Goal: Task Accomplishment & Management: Manage account settings

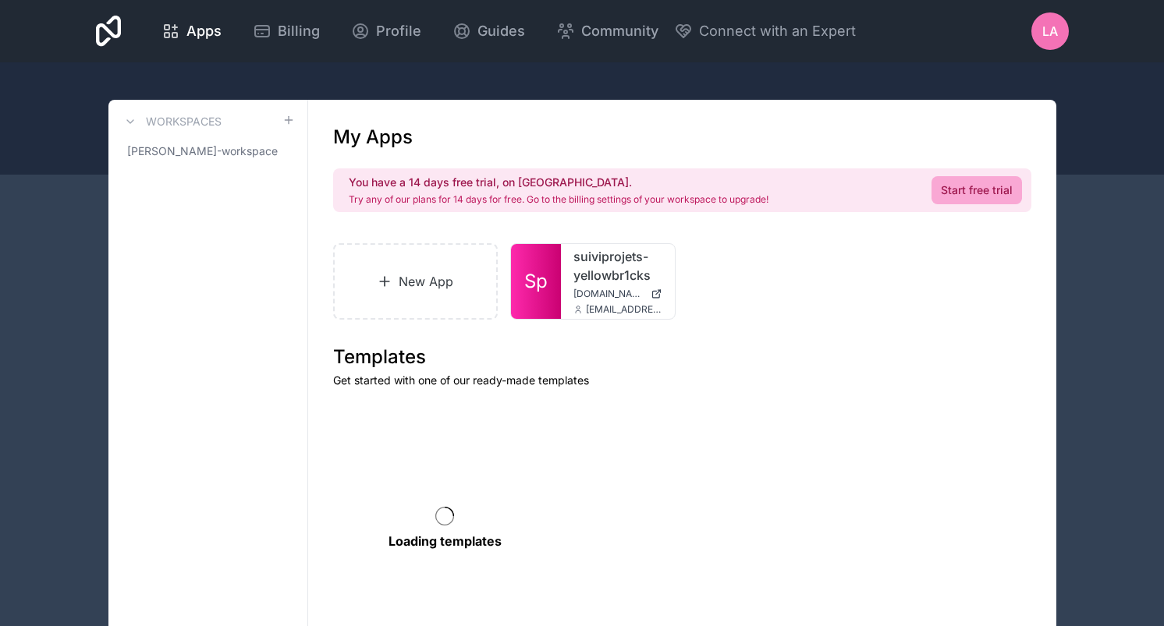
click at [224, 398] on div "Workspaces louis-adam-workspace" at bounding box center [208, 406] width 200 height 613
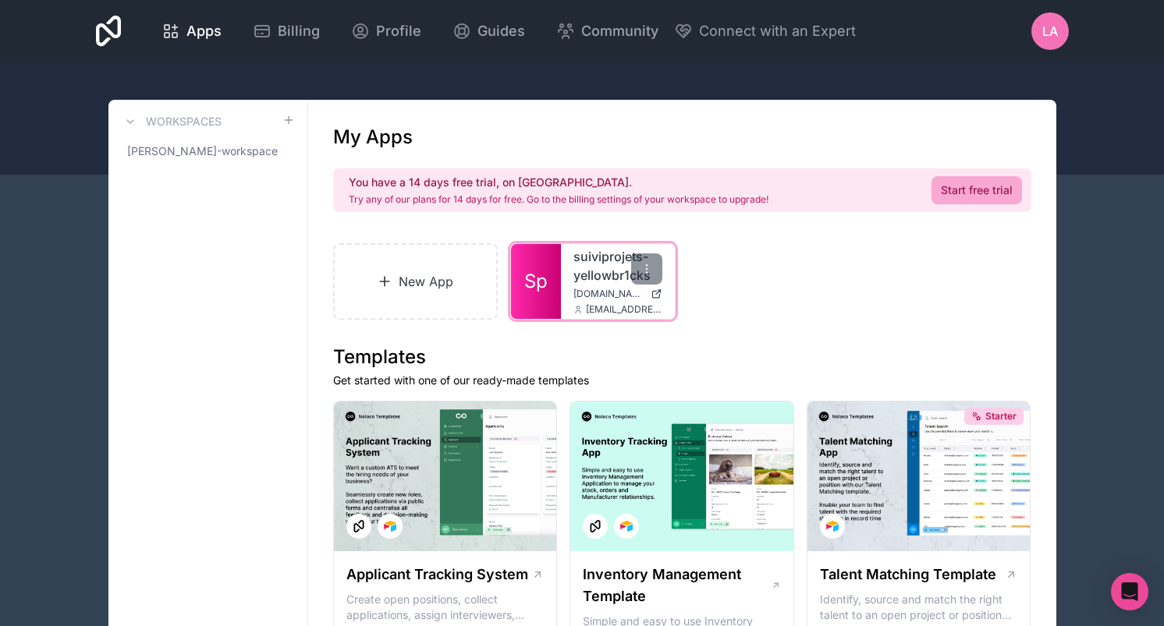
click at [529, 261] on link "Sp" at bounding box center [536, 281] width 50 height 75
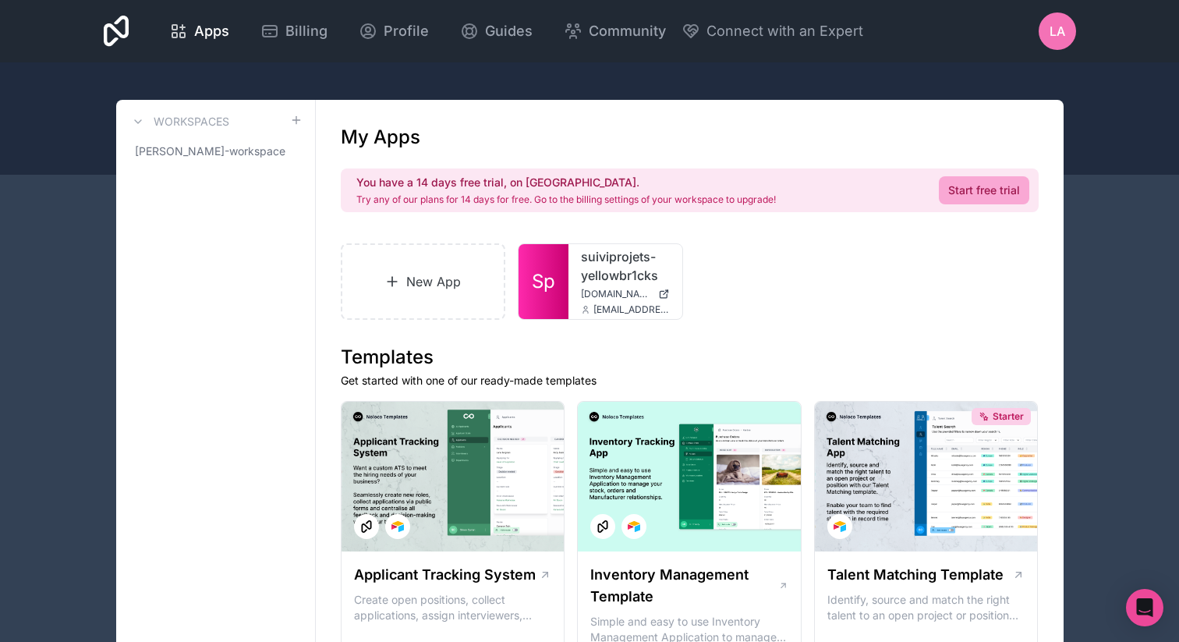
click at [1044, 37] on div "LA" at bounding box center [1057, 30] width 37 height 37
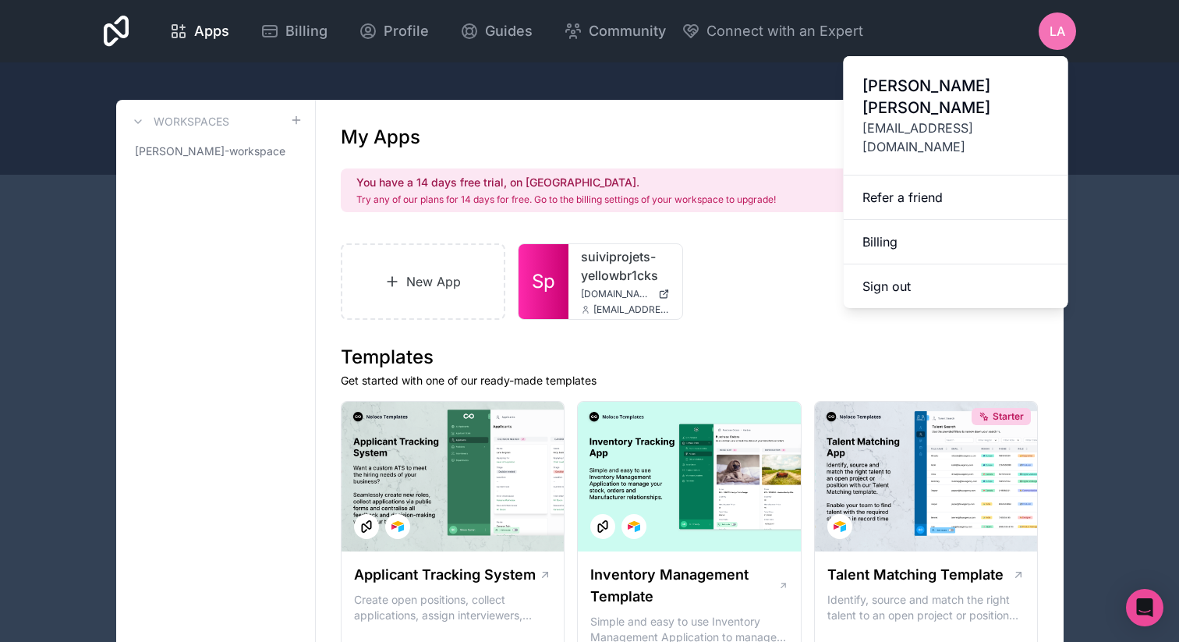
drag, startPoint x: 667, startPoint y: 93, endPoint x: 594, endPoint y: 79, distance: 73.9
click at [667, 93] on div at bounding box center [589, 118] width 1179 height 112
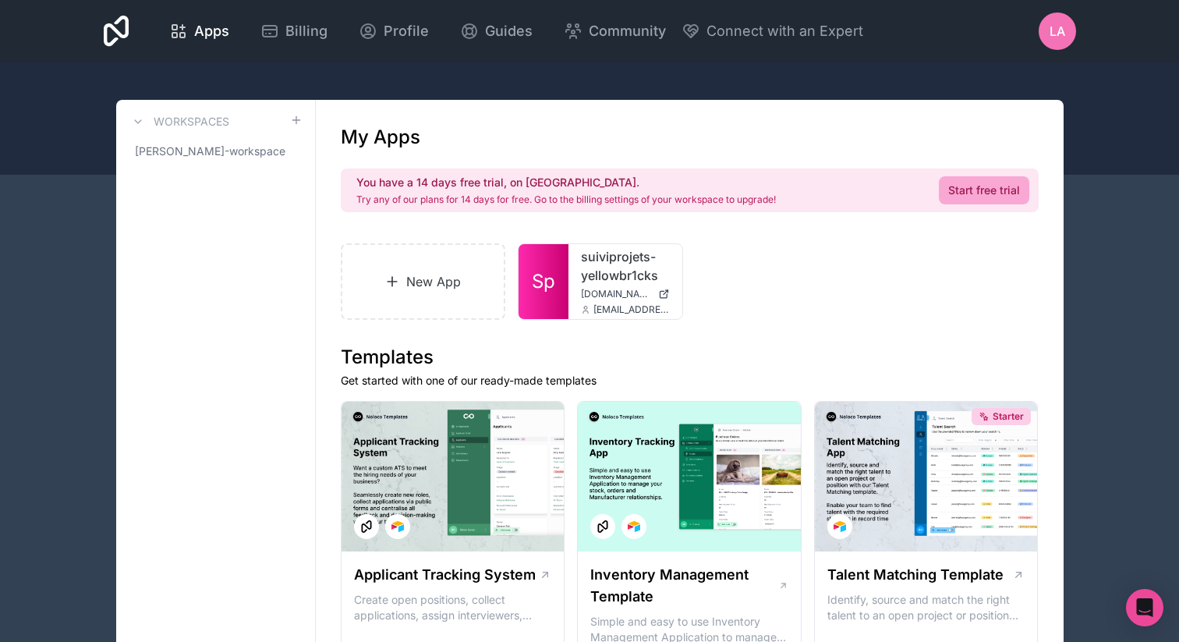
click at [1064, 34] on span "LA" at bounding box center [1058, 31] width 16 height 19
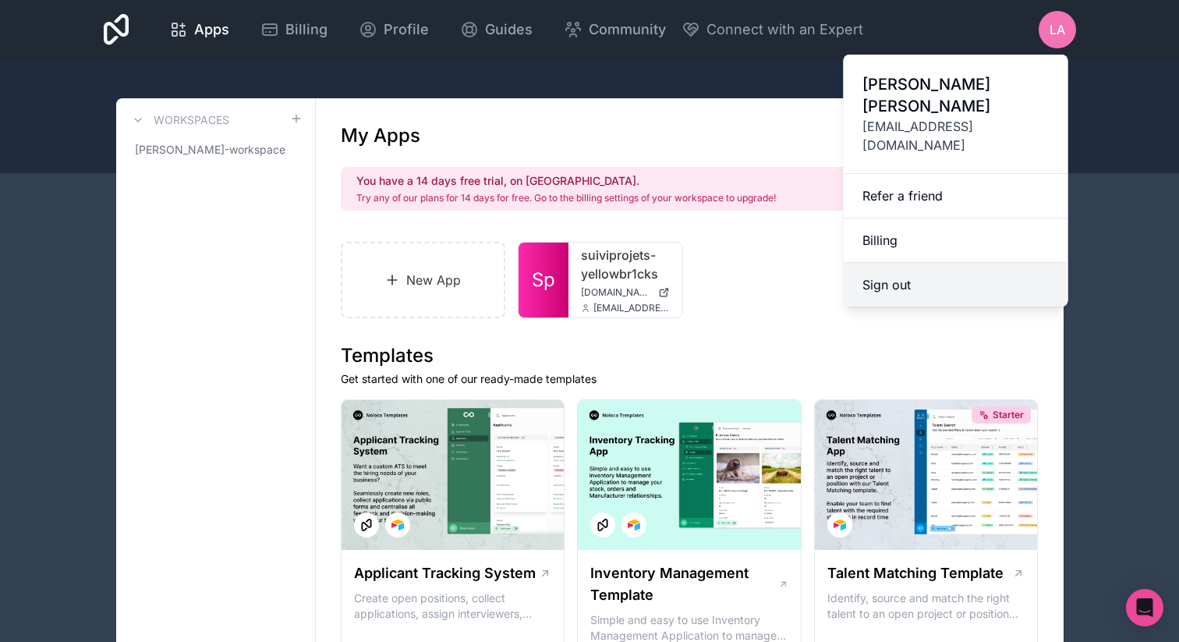
click at [971, 263] on button "Sign out" at bounding box center [956, 285] width 225 height 44
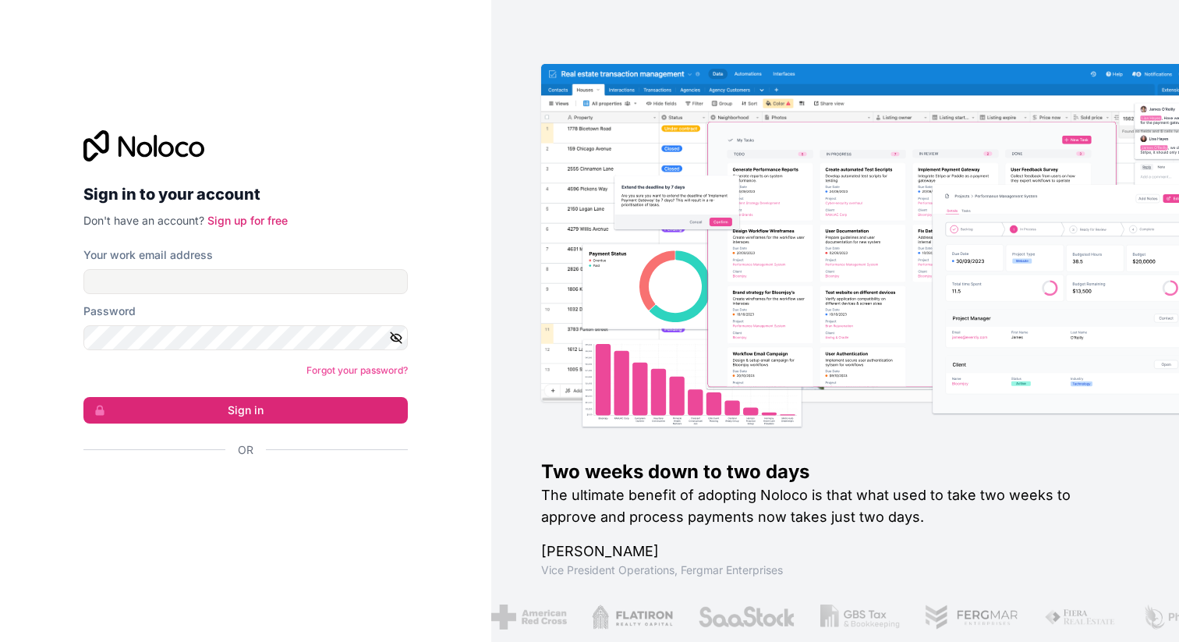
drag, startPoint x: 387, startPoint y: 264, endPoint x: 379, endPoint y: 275, distance: 12.8
click at [386, 265] on div "Your work email address" at bounding box center [245, 270] width 324 height 47
click at [378, 276] on input "Your work email address" at bounding box center [245, 281] width 324 height 25
type input "[EMAIL_ADDRESS][DOMAIN_NAME]"
